Goal: Find specific page/section: Find specific page/section

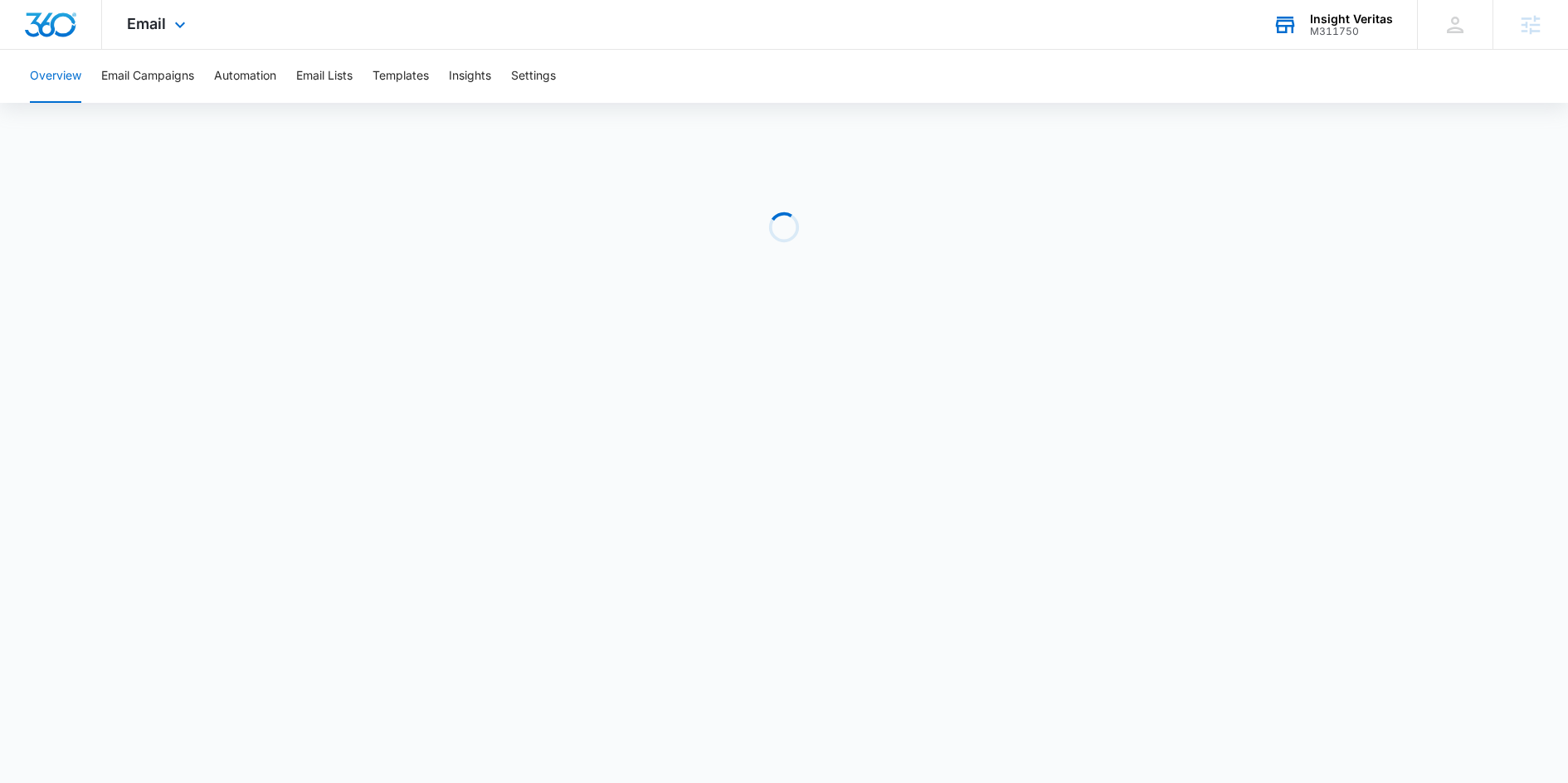
click at [1284, 22] on icon at bounding box center [1284, 25] width 25 height 25
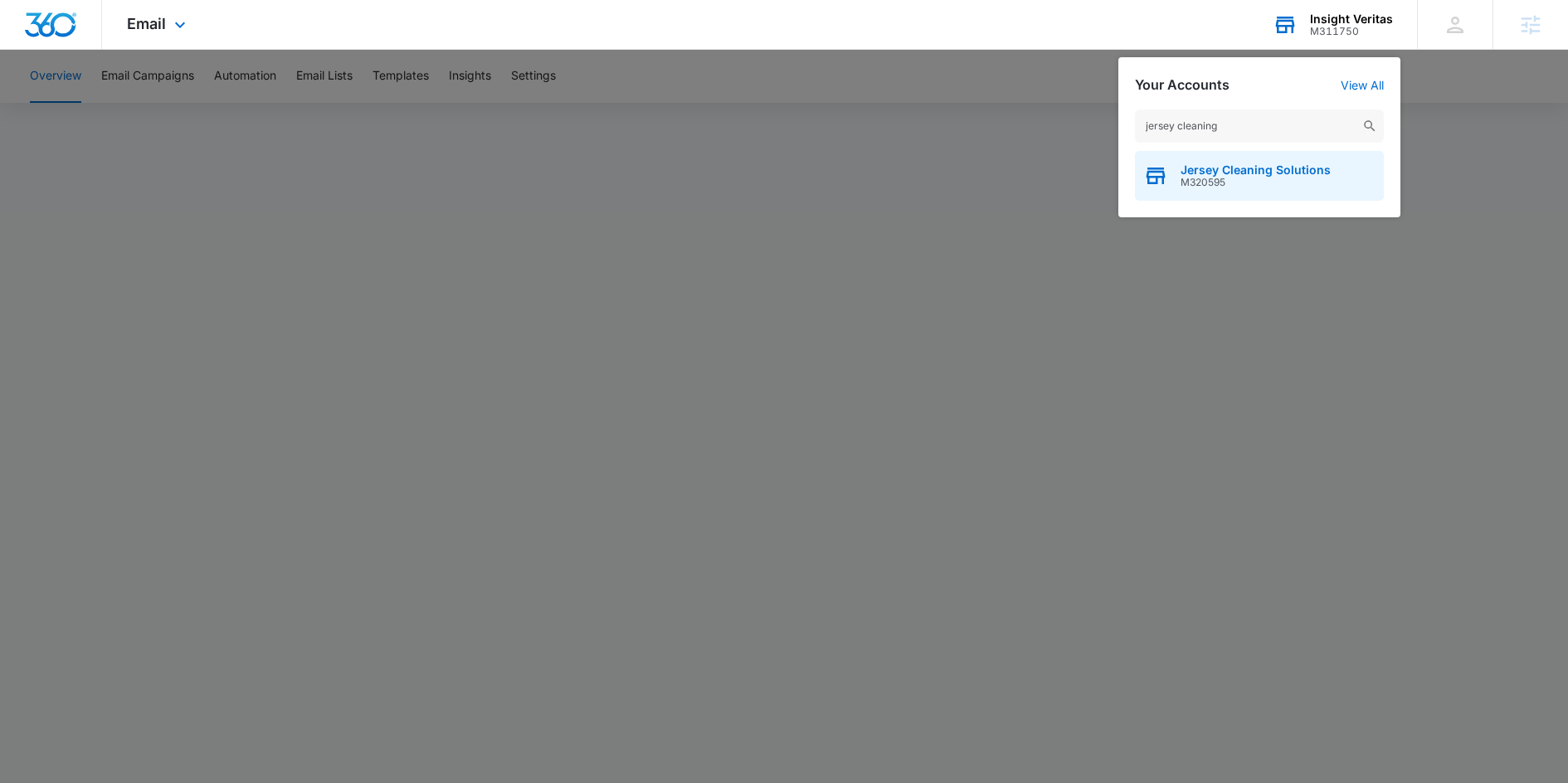
type input "jersey cleaning"
click at [1250, 184] on span "M320595" at bounding box center [1255, 183] width 151 height 12
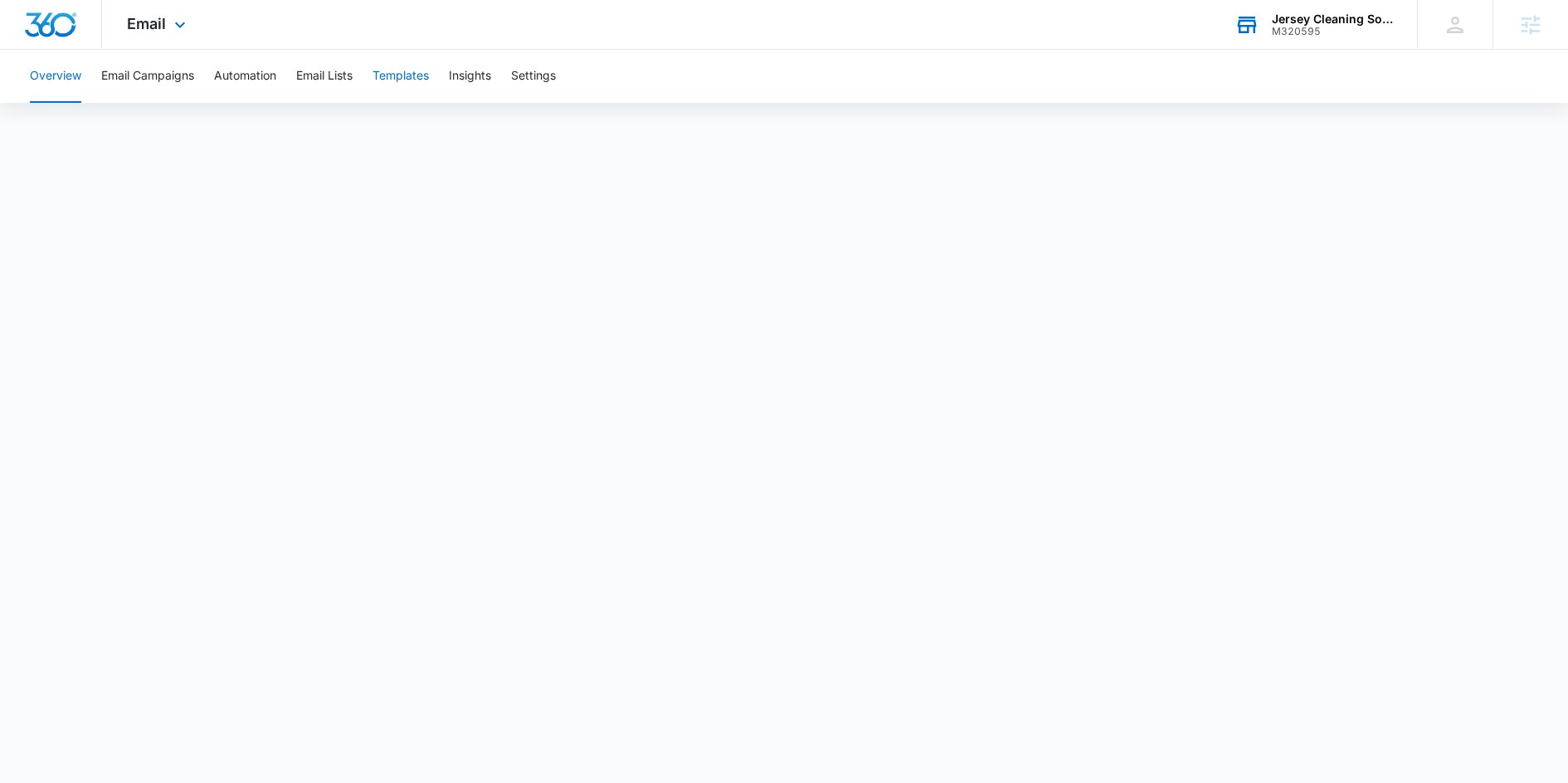
click at [401, 85] on button "Templates" at bounding box center [401, 77] width 57 height 53
click at [391, 81] on button "Templates" at bounding box center [401, 77] width 57 height 53
click at [322, 78] on button "Email Lists" at bounding box center [324, 77] width 57 height 53
click at [411, 80] on button "Templates" at bounding box center [401, 77] width 57 height 53
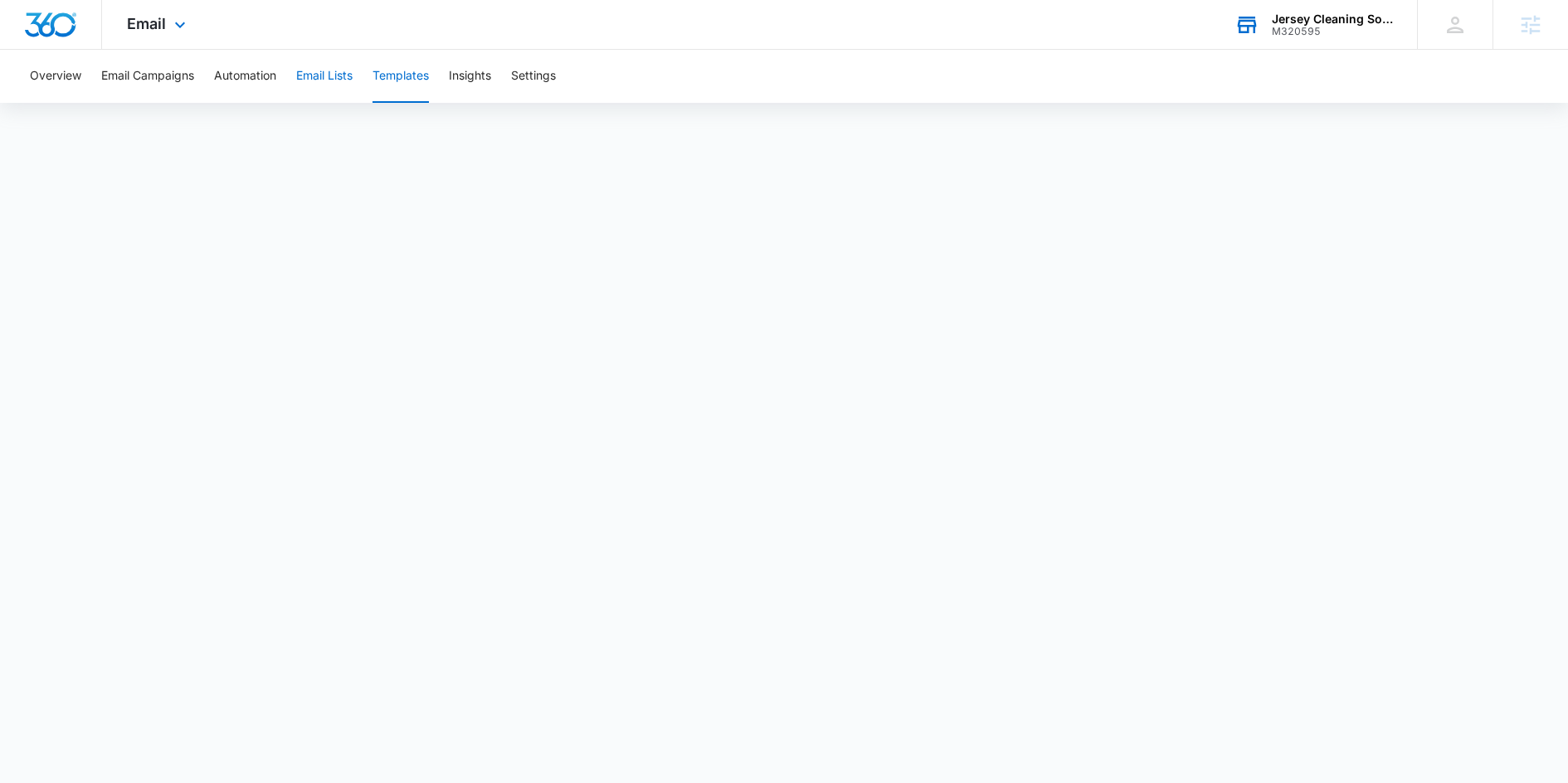
click at [332, 95] on button "Email Lists" at bounding box center [324, 77] width 57 height 53
click at [408, 80] on button "Templates" at bounding box center [401, 77] width 57 height 53
click at [342, 78] on button "Email Lists" at bounding box center [324, 77] width 57 height 53
